Goal: Find specific page/section: Find specific page/section

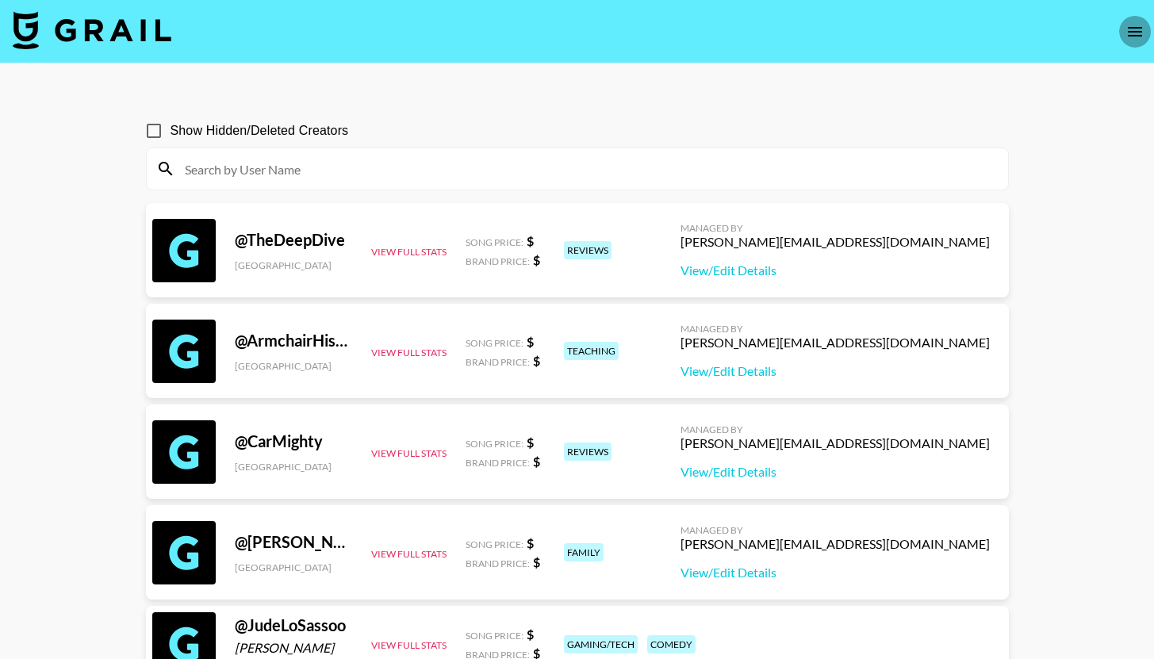
click at [1137, 36] on icon "open drawer" at bounding box center [1135, 31] width 19 height 19
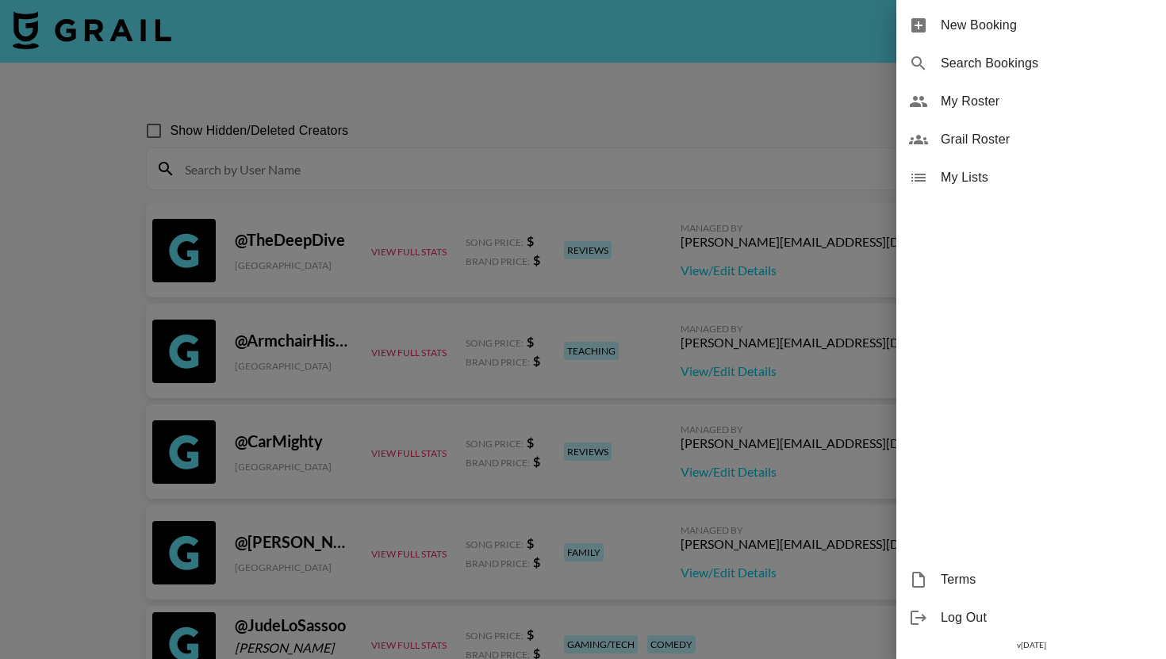
click at [1065, 136] on span "Grail Roster" at bounding box center [1047, 139] width 213 height 19
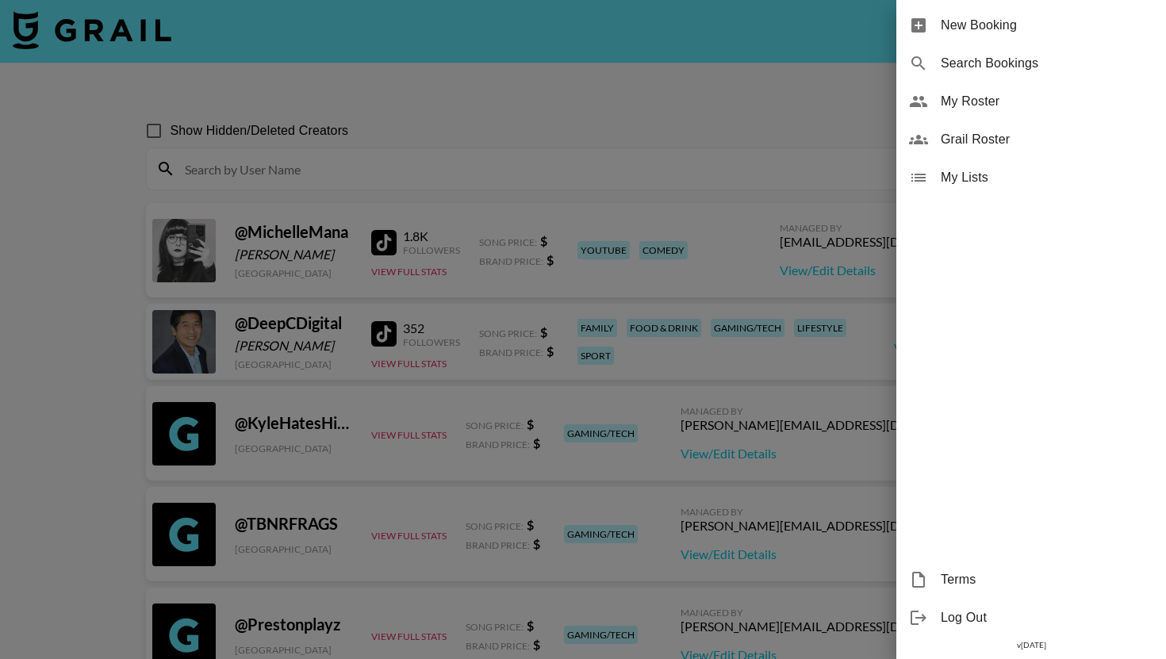
click at [1059, 105] on span "My Roster" at bounding box center [1047, 101] width 213 height 19
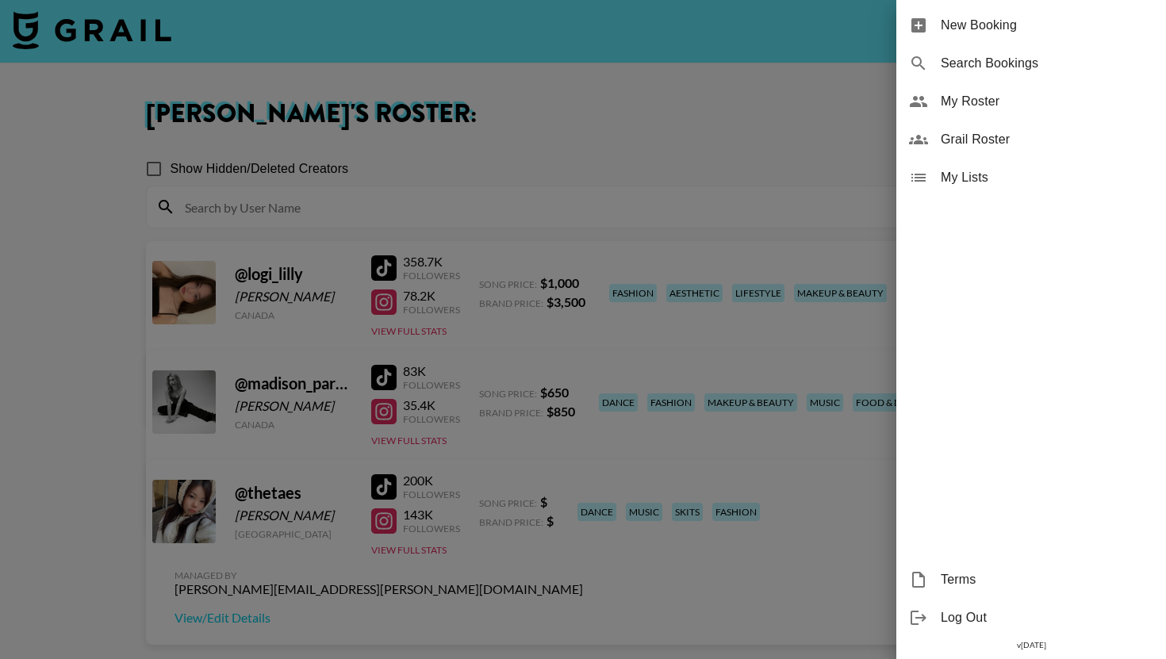
click at [737, 86] on div at bounding box center [583, 329] width 1166 height 659
click at [442, 551] on div at bounding box center [583, 329] width 1166 height 659
click at [398, 551] on div at bounding box center [583, 329] width 1166 height 659
click at [412, 439] on div at bounding box center [583, 329] width 1166 height 659
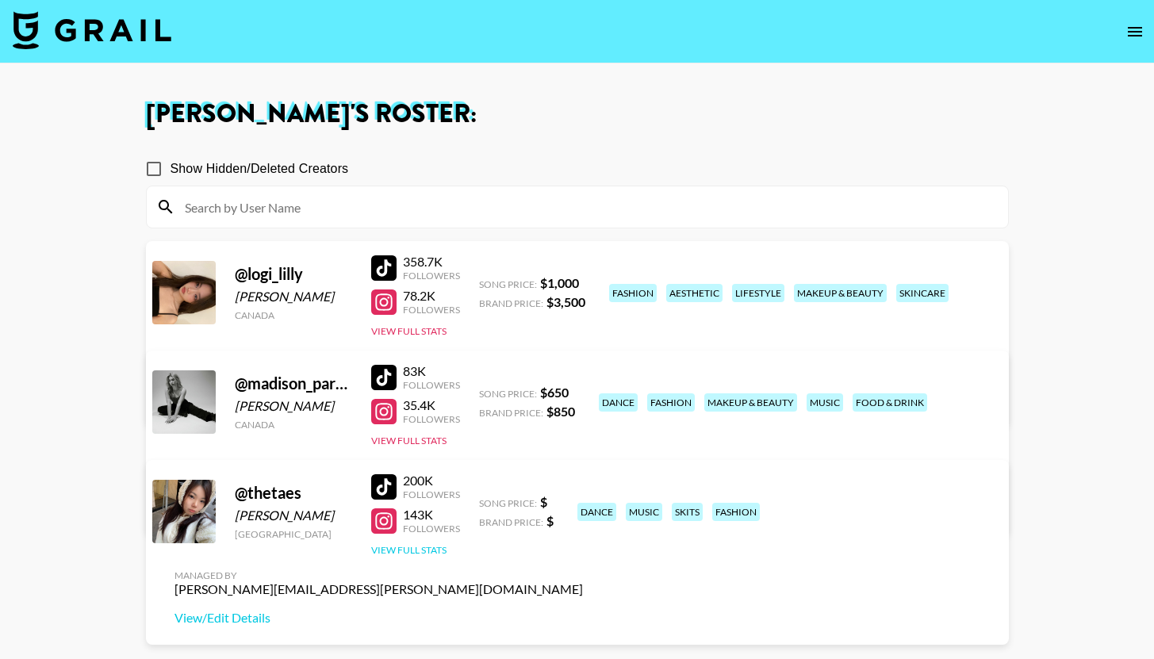
click at [412, 550] on button "View Full Stats" at bounding box center [408, 550] width 75 height 12
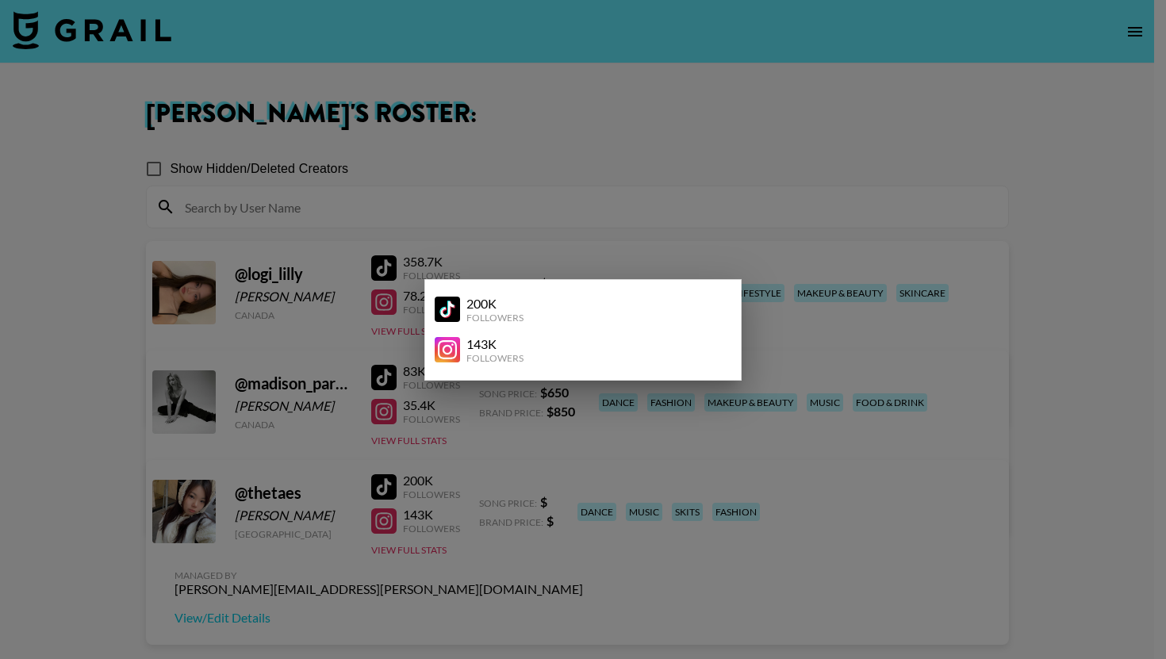
click at [478, 478] on div at bounding box center [583, 329] width 1166 height 659
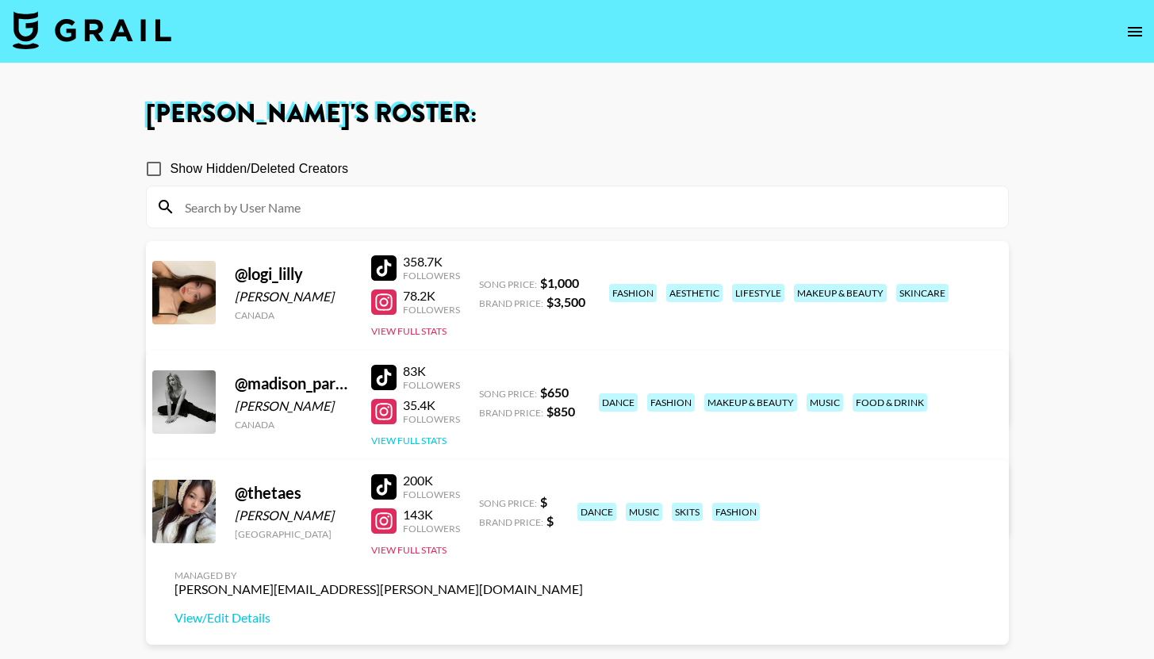
click at [409, 435] on button "View Full Stats" at bounding box center [408, 441] width 75 height 12
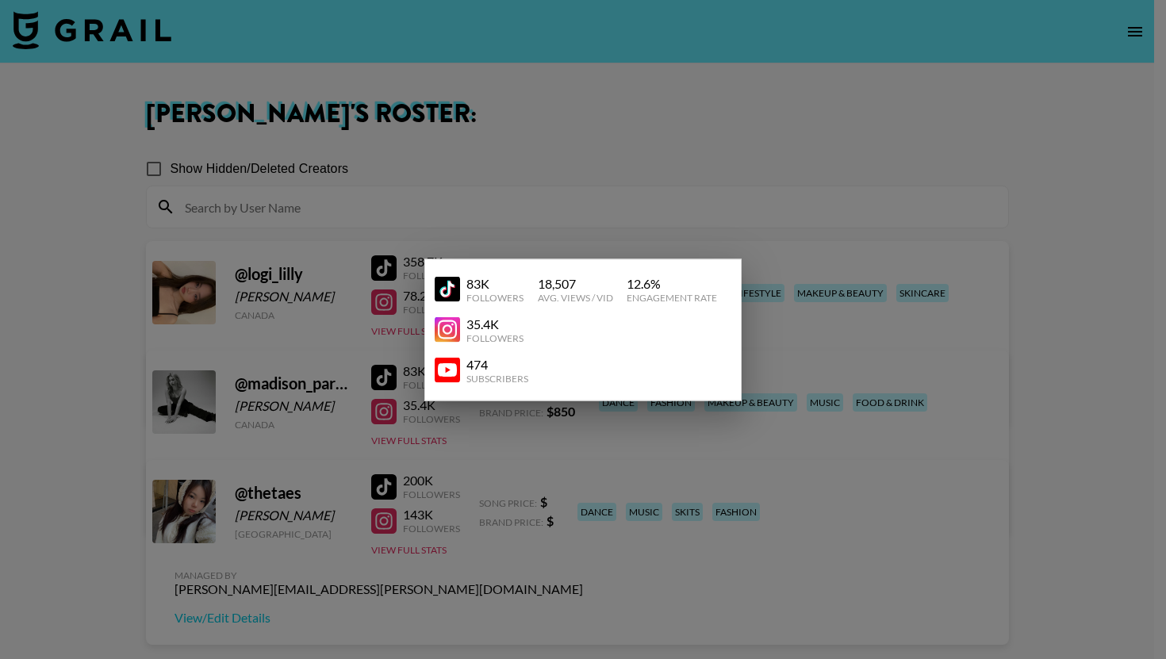
click at [482, 502] on div at bounding box center [583, 329] width 1166 height 659
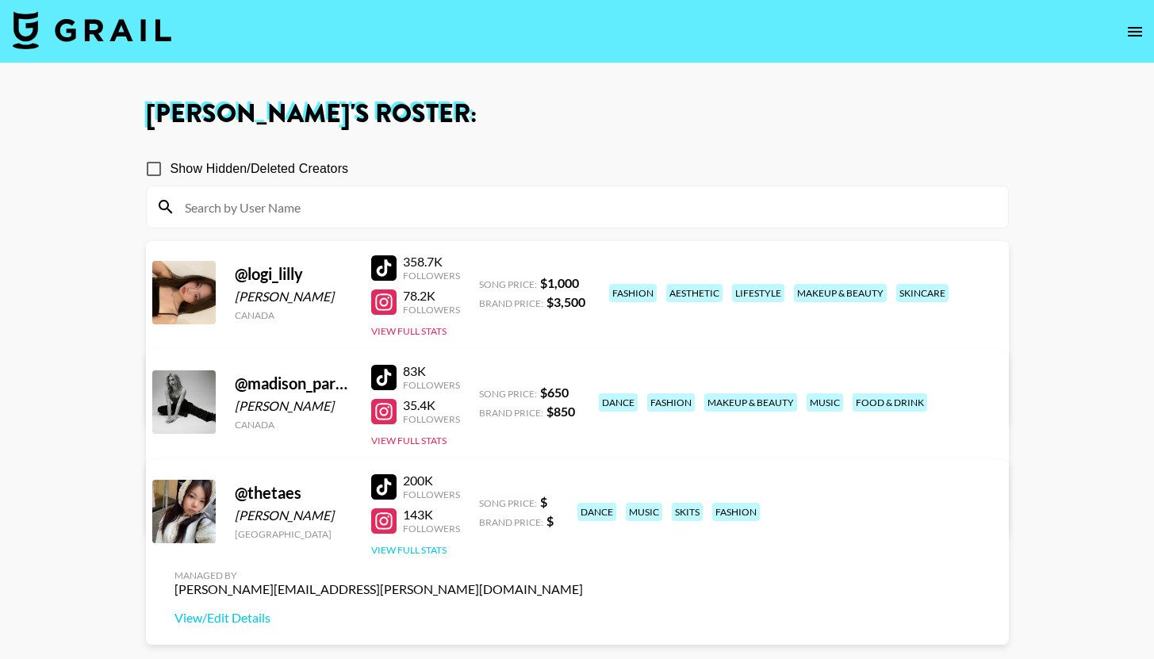
click at [432, 547] on button "View Full Stats" at bounding box center [408, 550] width 75 height 12
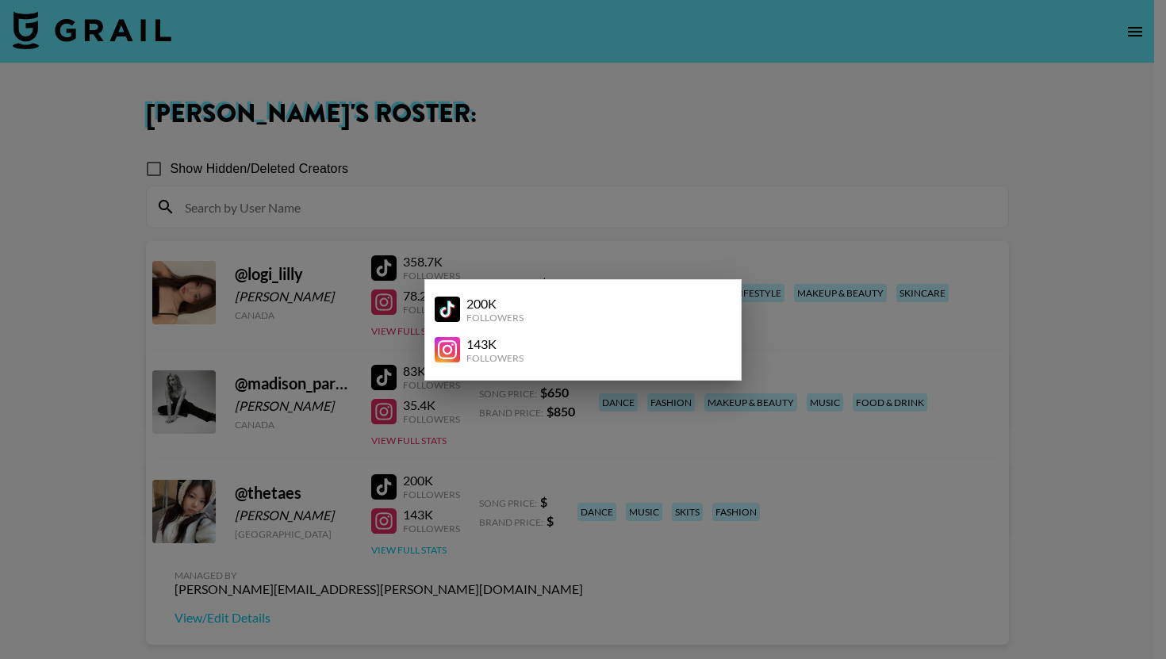
click at [432, 547] on div at bounding box center [583, 329] width 1166 height 659
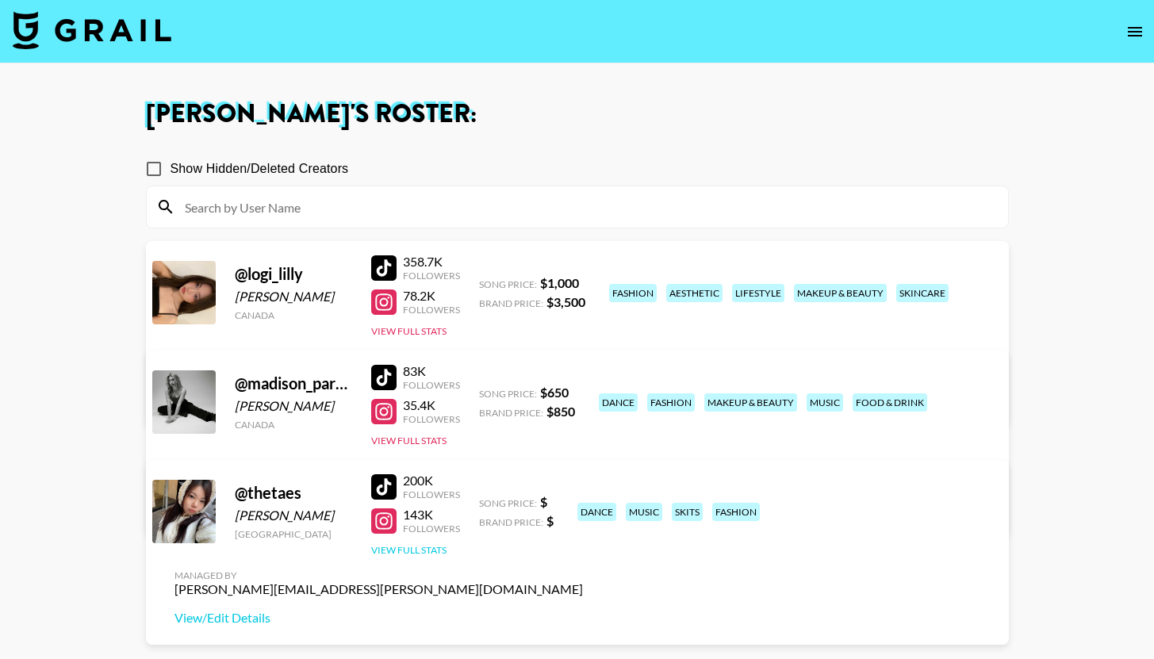
click at [442, 554] on button "View Full Stats" at bounding box center [408, 550] width 75 height 12
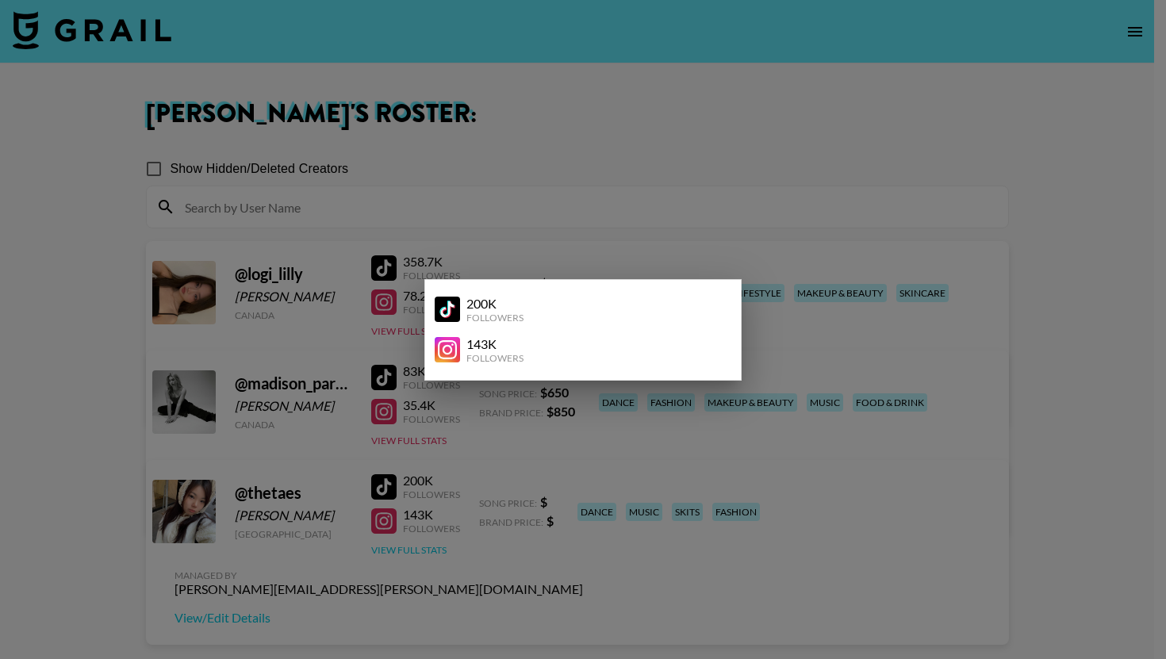
click at [442, 554] on div at bounding box center [583, 329] width 1166 height 659
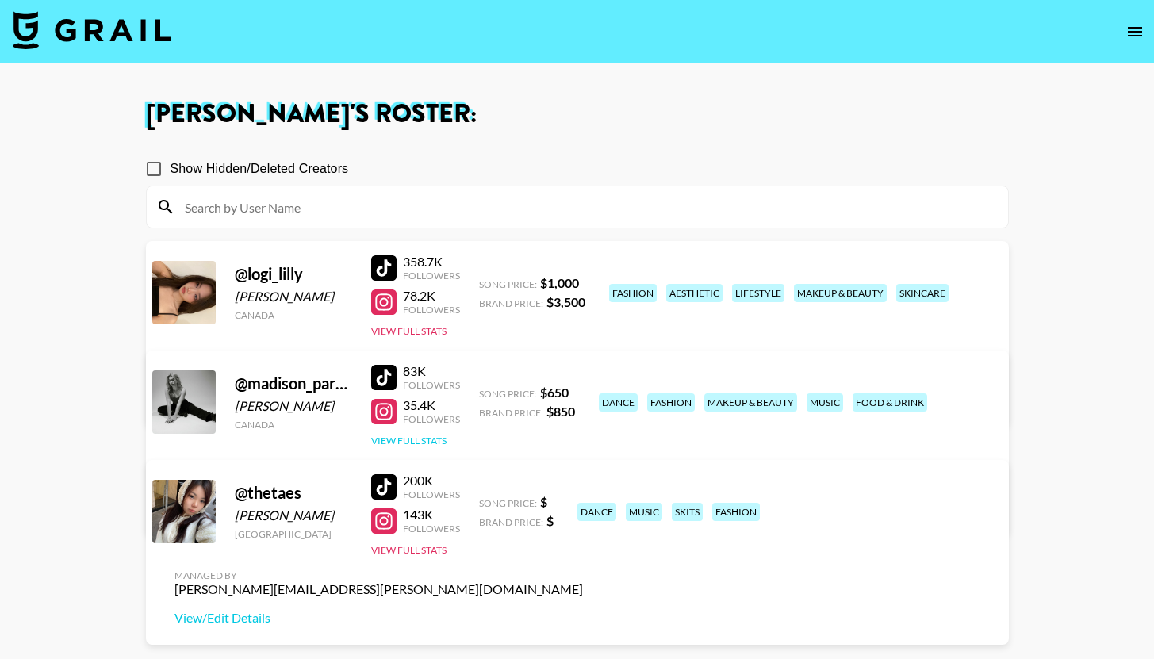
click at [420, 441] on button "View Full Stats" at bounding box center [408, 441] width 75 height 12
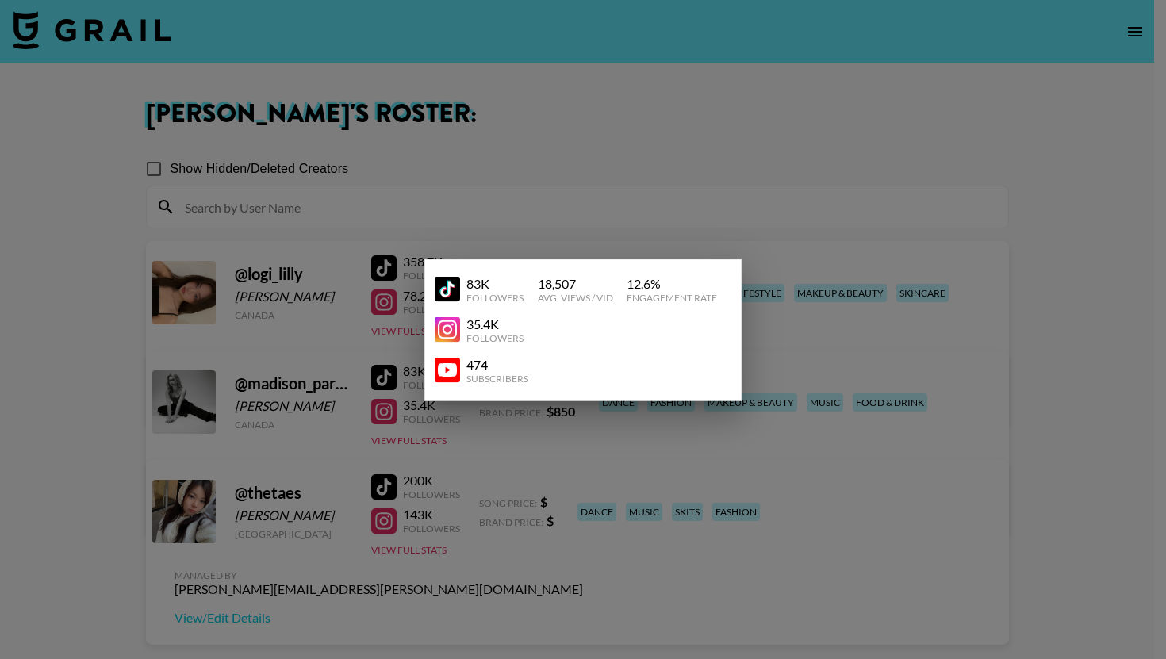
click at [420, 441] on div at bounding box center [583, 329] width 1166 height 659
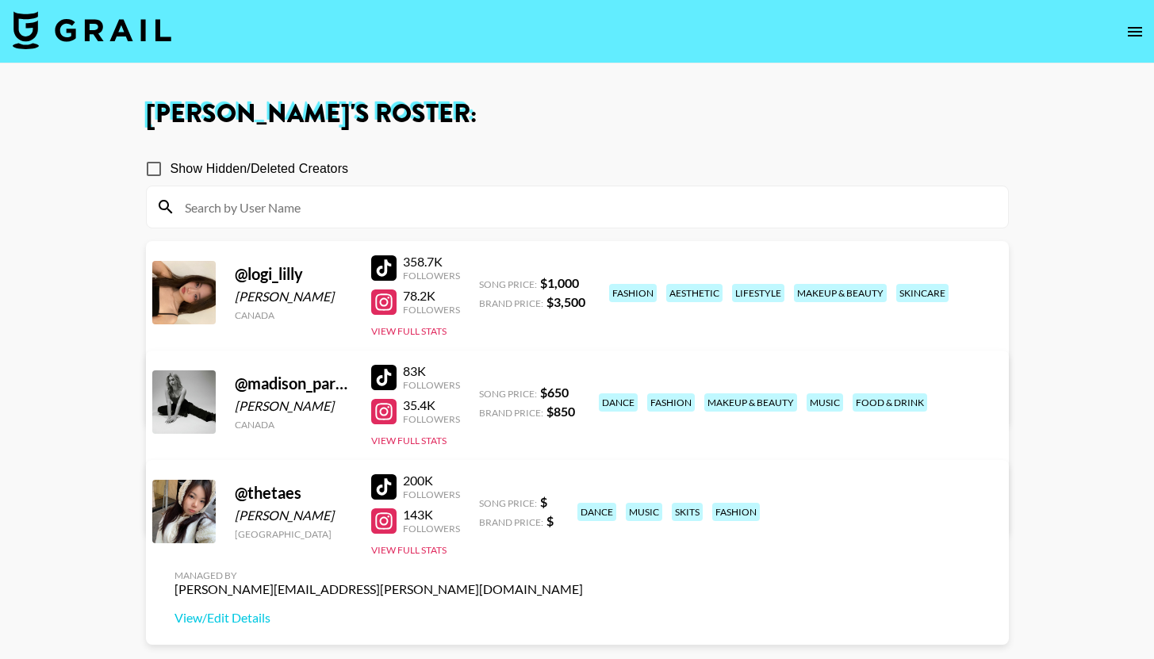
click at [409, 317] on div "358.7K Followers 78.2K Followers View Full Stats" at bounding box center [415, 292] width 89 height 90
click at [413, 328] on button "View Full Stats" at bounding box center [408, 331] width 75 height 12
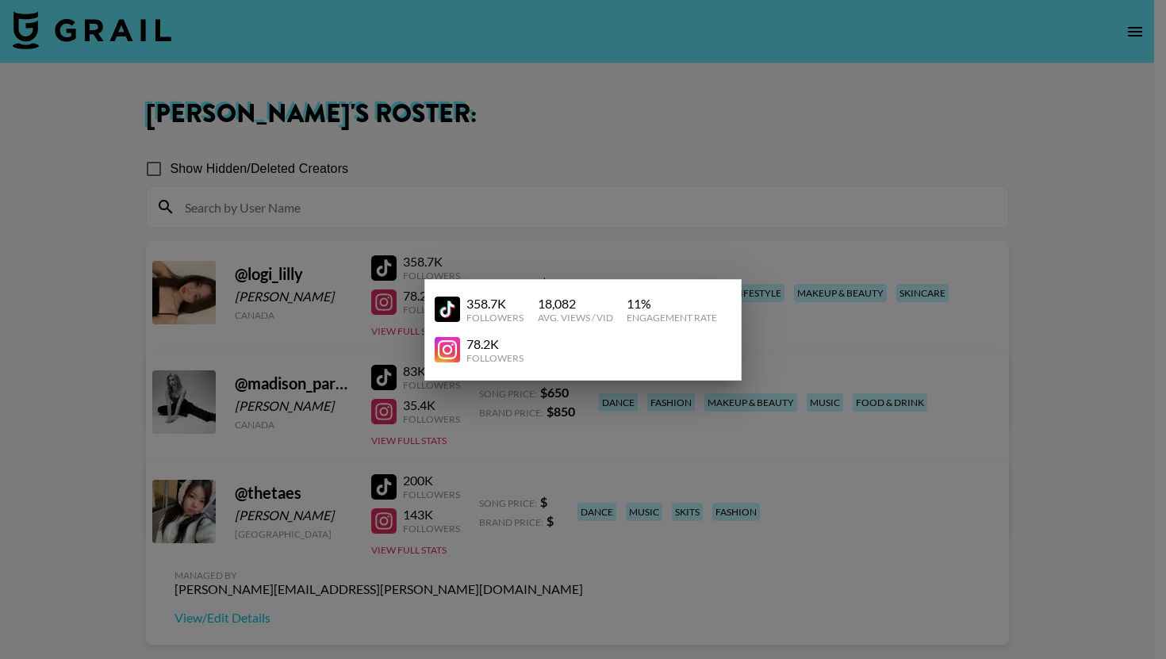
click at [498, 439] on div at bounding box center [583, 329] width 1166 height 659
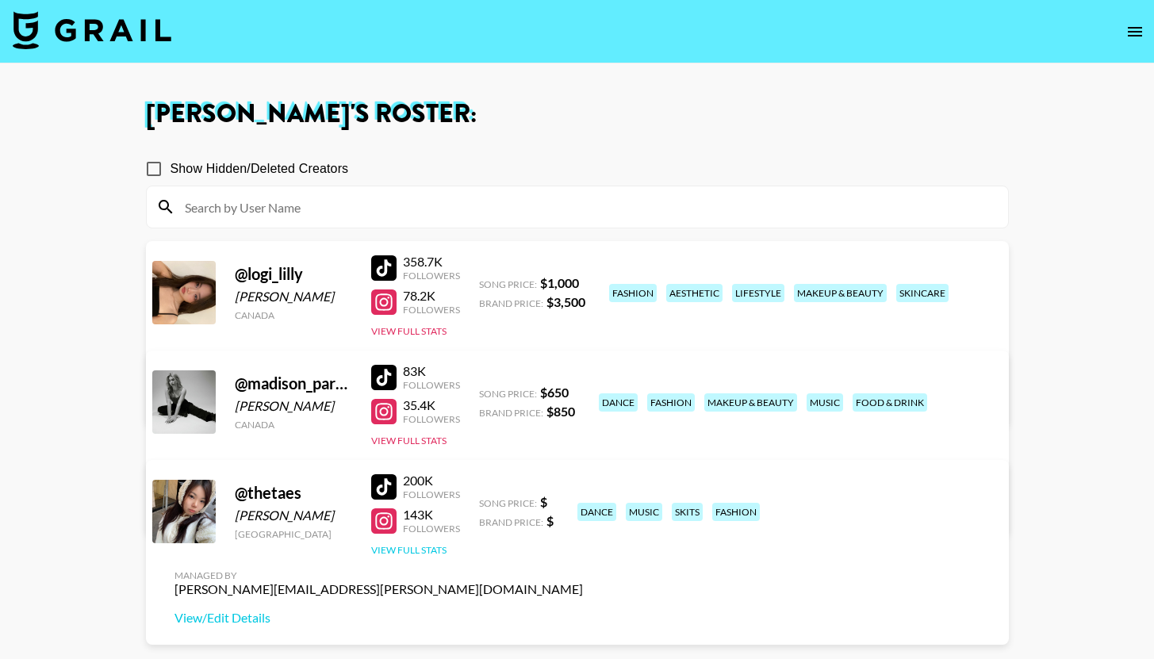
click at [442, 553] on button "View Full Stats" at bounding box center [408, 550] width 75 height 12
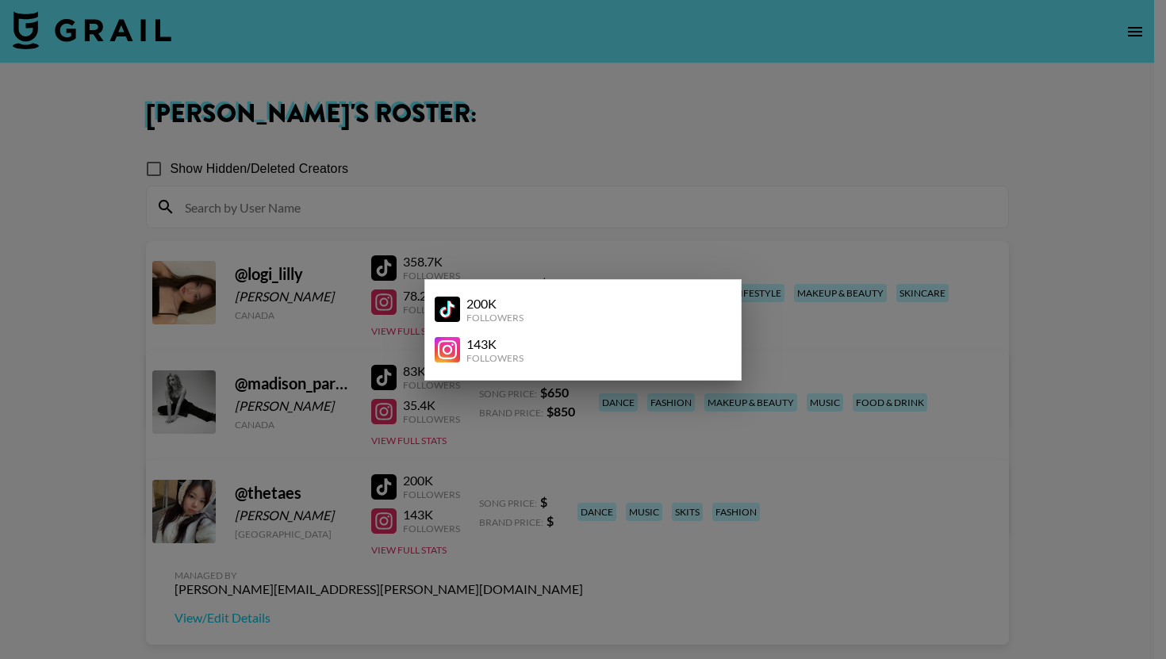
click at [450, 551] on div at bounding box center [583, 329] width 1166 height 659
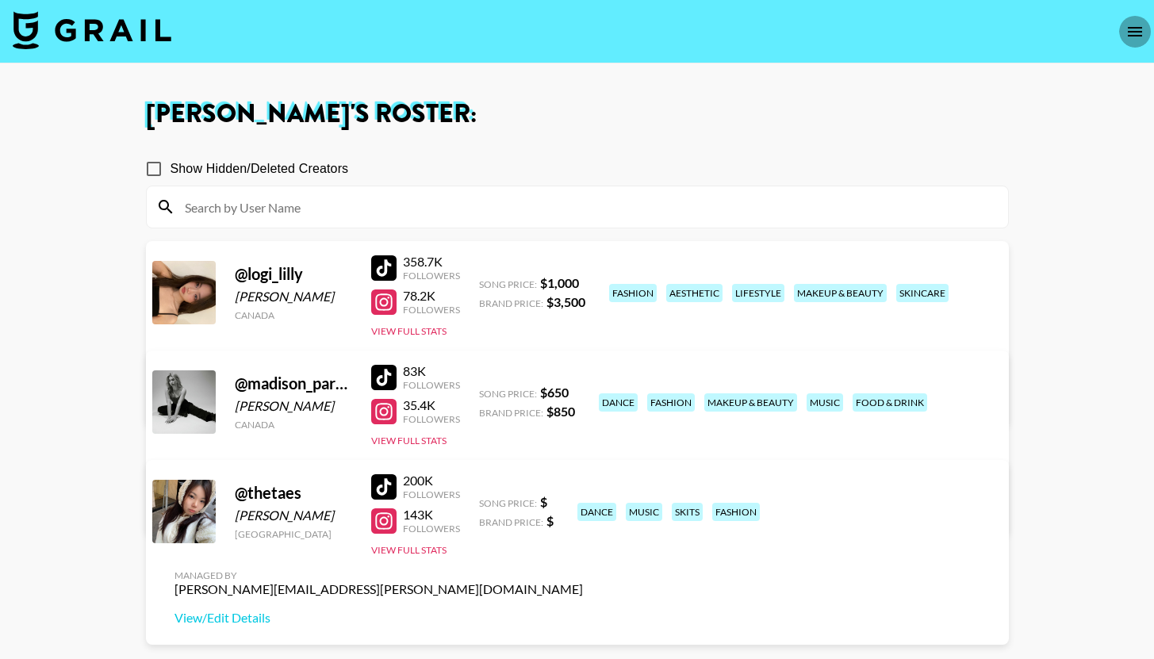
click at [1134, 27] on icon "open drawer" at bounding box center [1135, 32] width 14 height 10
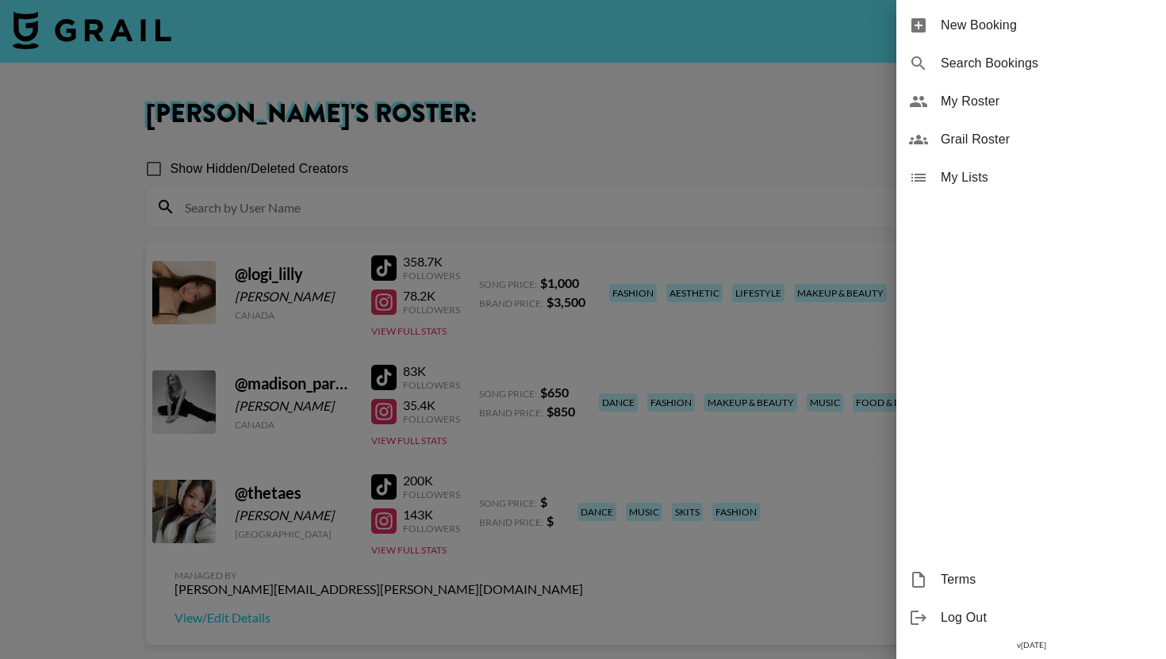
click at [1086, 94] on span "My Roster" at bounding box center [1047, 101] width 213 height 19
click at [742, 121] on div at bounding box center [583, 329] width 1166 height 659
